Goal: Ask a question: Seek information or help from site administrators or community

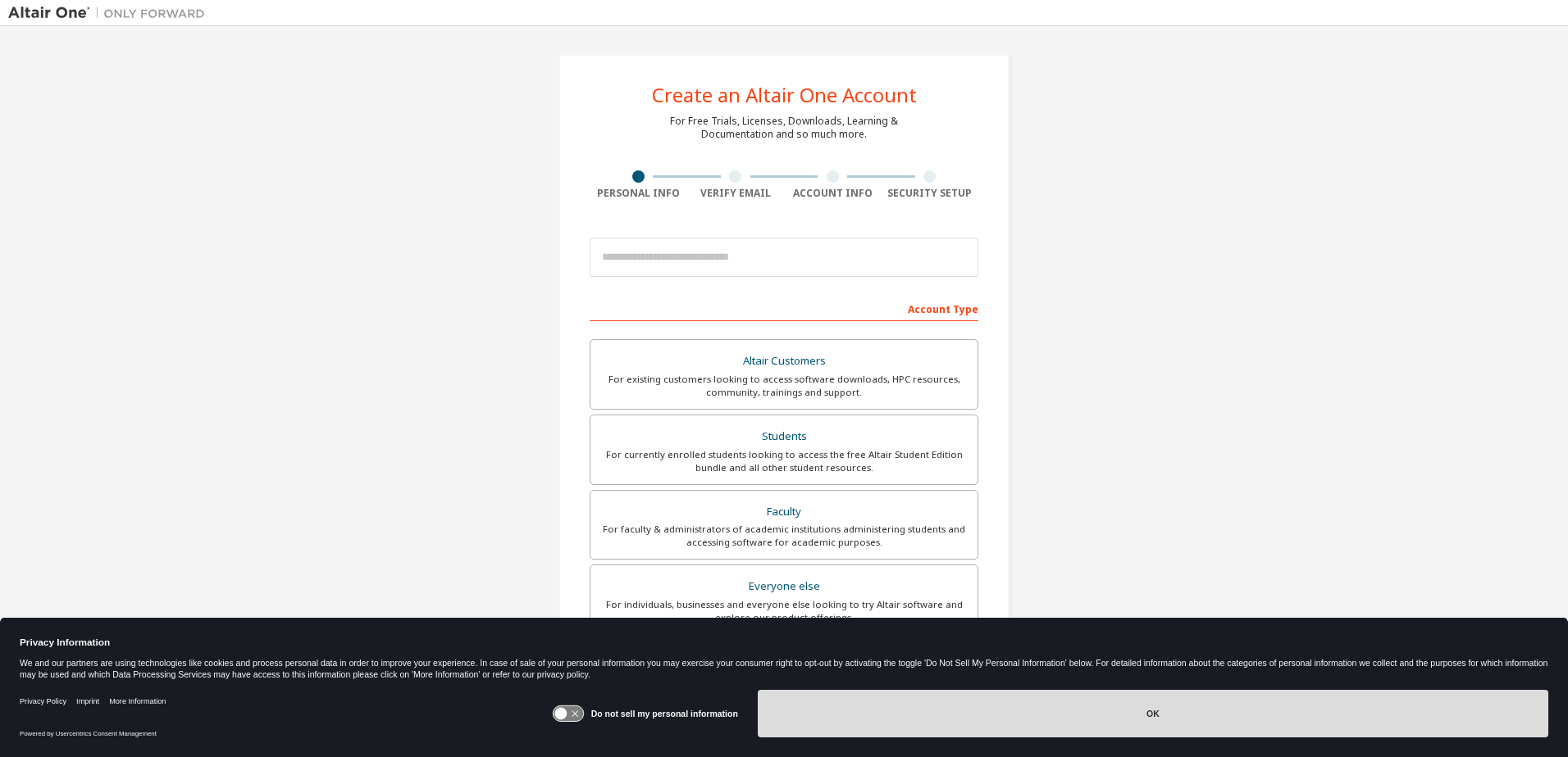
click at [1197, 716] on button "OK" at bounding box center [1152, 714] width 791 height 48
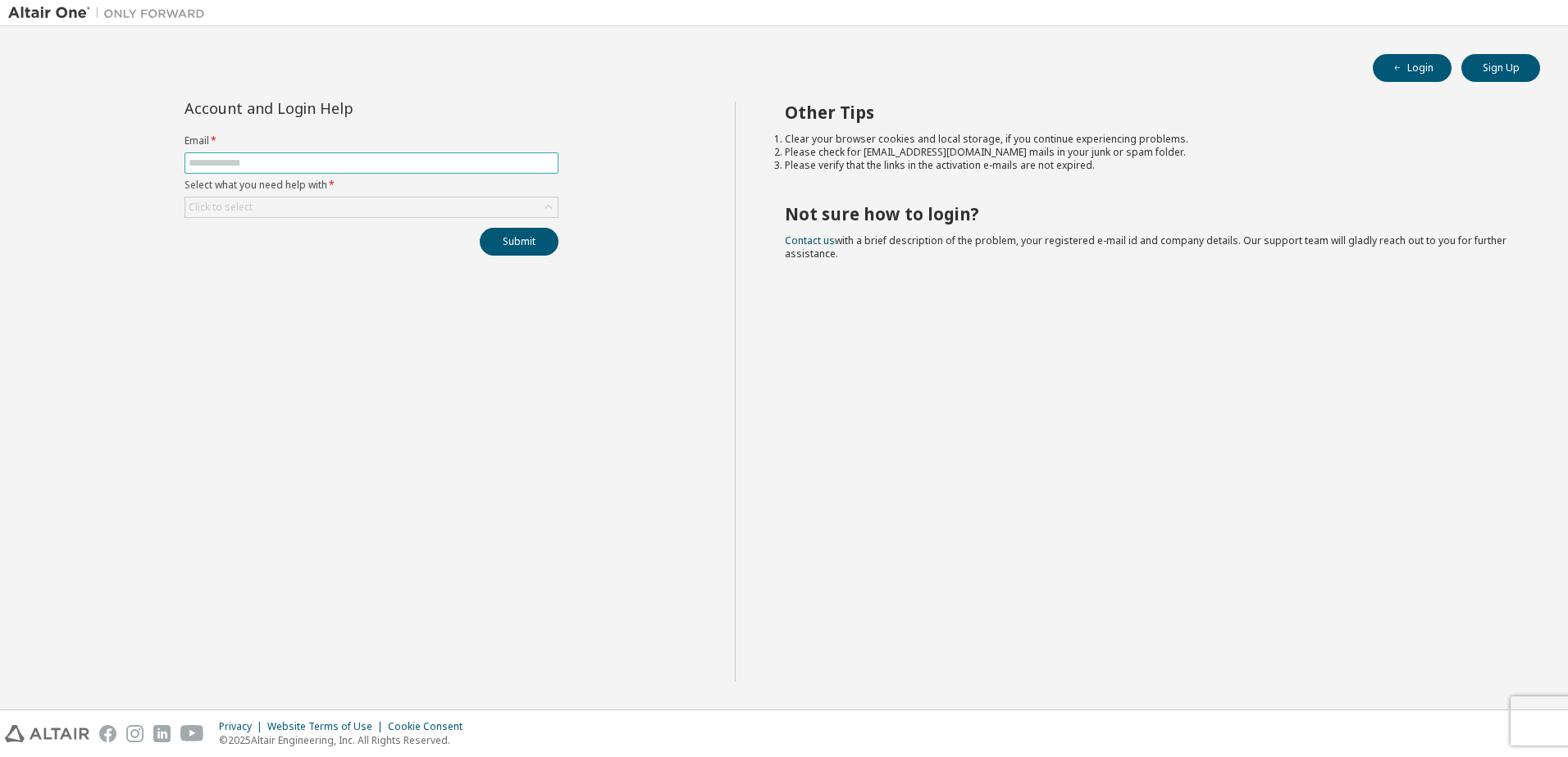
click at [236, 164] on input "text" at bounding box center [371, 163] width 366 height 14
type input "**********"
click at [257, 207] on div "Click to select" at bounding box center [371, 208] width 372 height 20
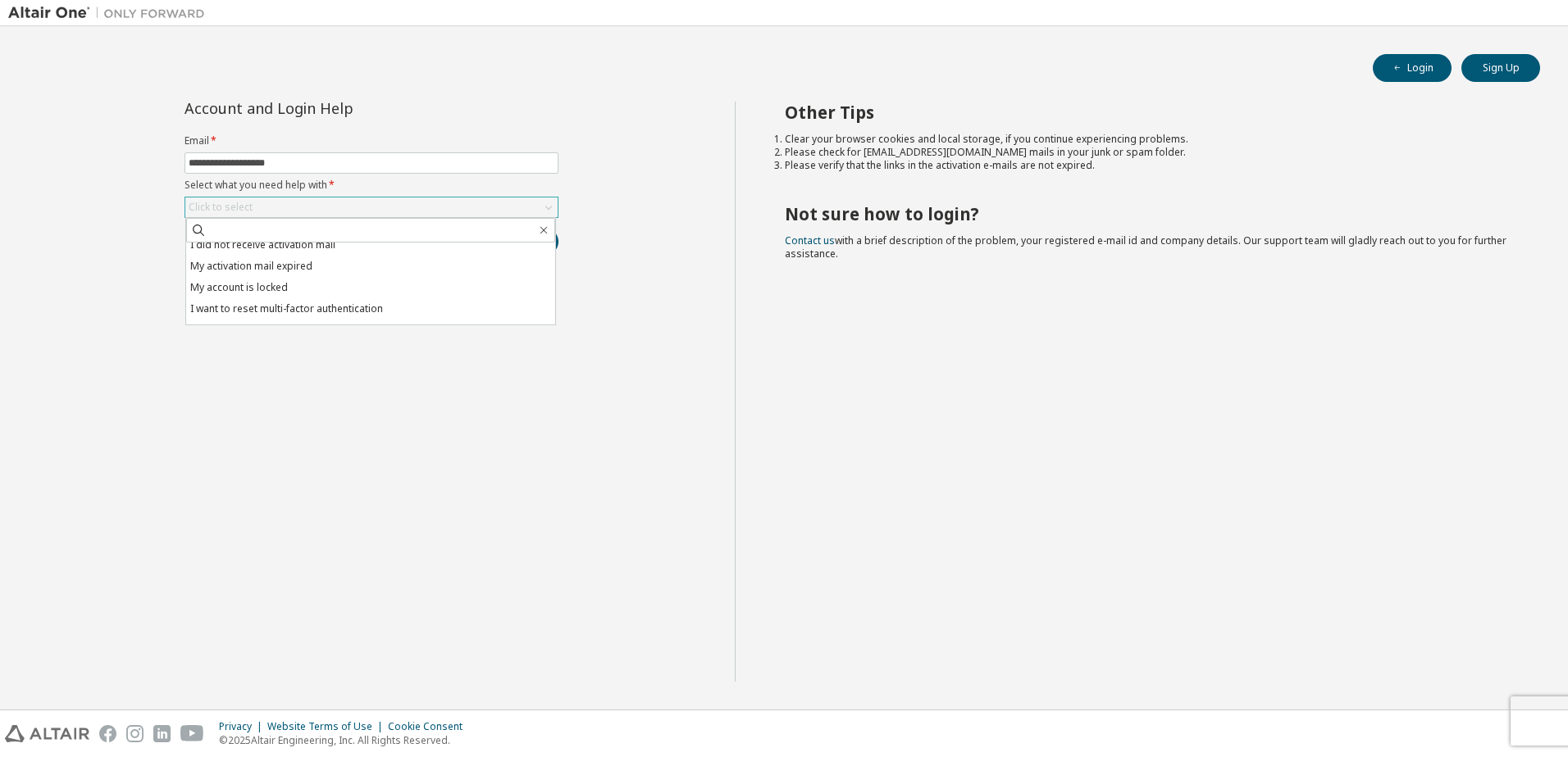
scroll to position [46, 0]
click at [350, 311] on li "I don't know but can't login" at bounding box center [371, 314] width 369 height 22
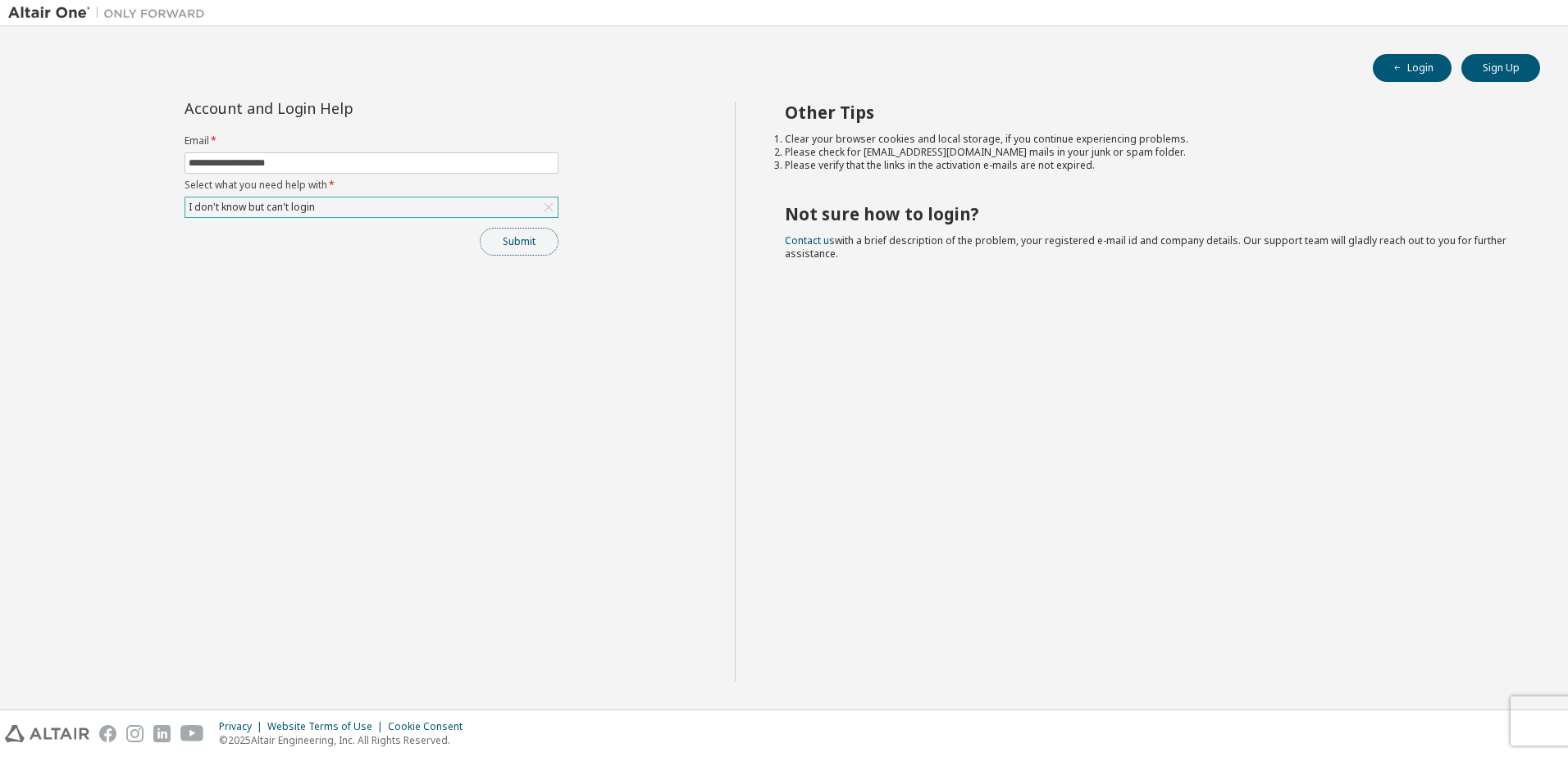
click at [519, 244] on button "Submit" at bounding box center [519, 241] width 79 height 28
